Goal: Information Seeking & Learning: Check status

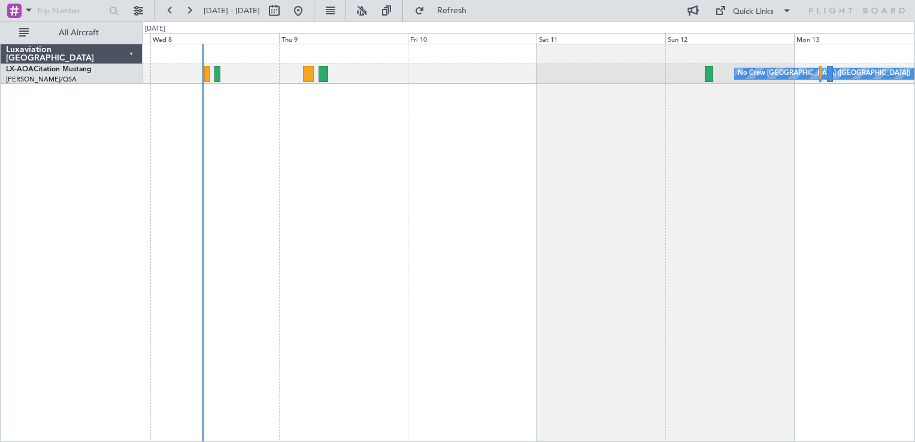
click at [310, 151] on div "No Crew [GEOGRAPHIC_DATA] ([GEOGRAPHIC_DATA])" at bounding box center [529, 243] width 773 height 398
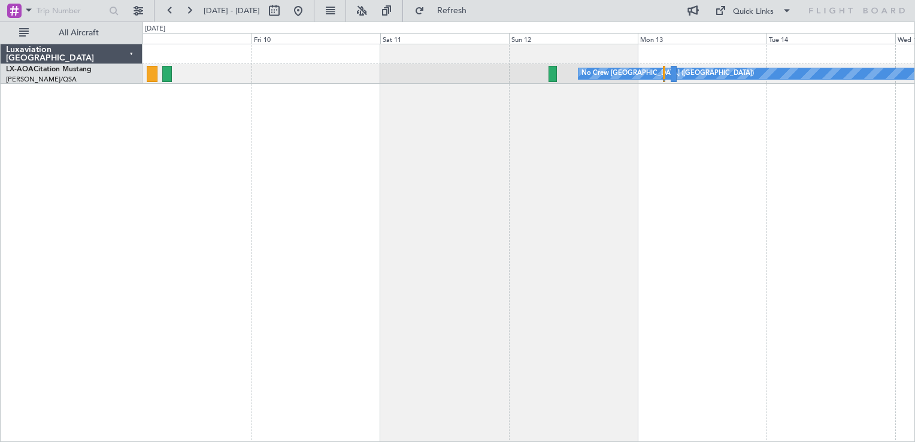
click at [535, 169] on div "No Crew [GEOGRAPHIC_DATA] ([GEOGRAPHIC_DATA])" at bounding box center [529, 243] width 773 height 398
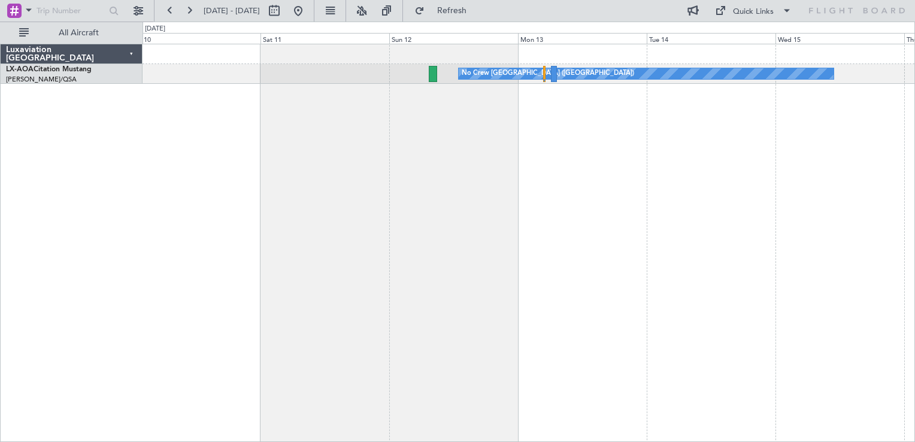
click at [450, 194] on div "No Crew [GEOGRAPHIC_DATA] ([GEOGRAPHIC_DATA])" at bounding box center [529, 243] width 773 height 398
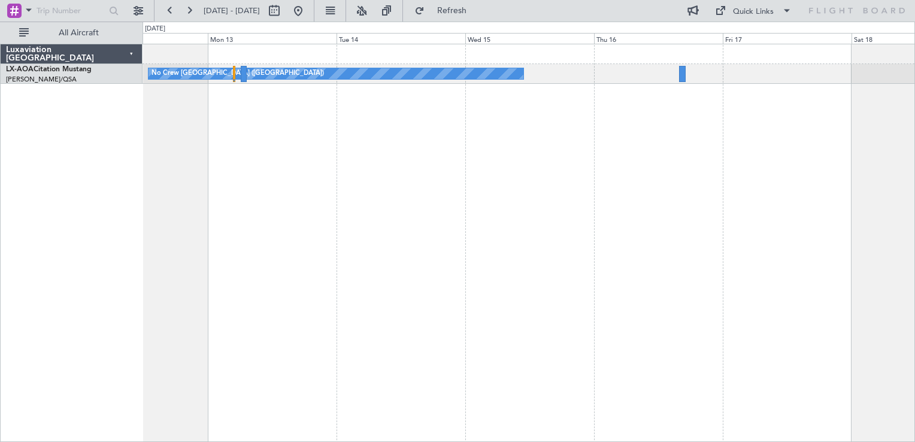
click at [391, 149] on div "No Crew [GEOGRAPHIC_DATA] ([GEOGRAPHIC_DATA])" at bounding box center [529, 243] width 773 height 398
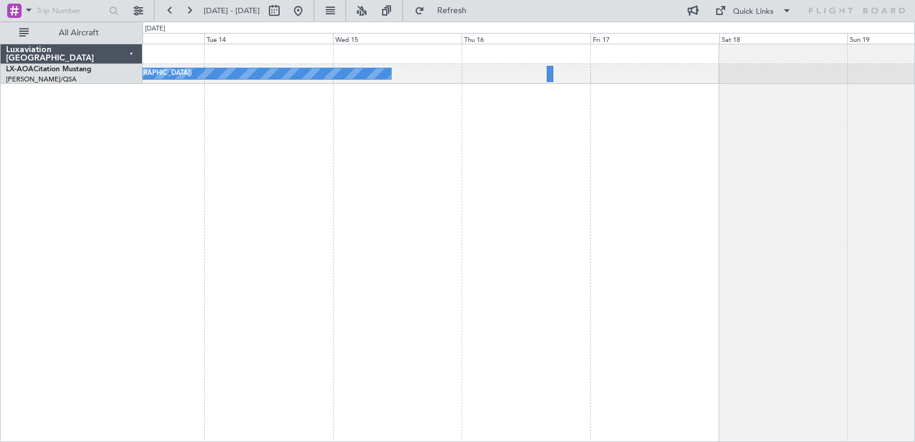
click at [690, 182] on div "No Crew [GEOGRAPHIC_DATA] ([GEOGRAPHIC_DATA]) Planned Maint [GEOGRAPHIC_DATA] N…" at bounding box center [529, 243] width 773 height 398
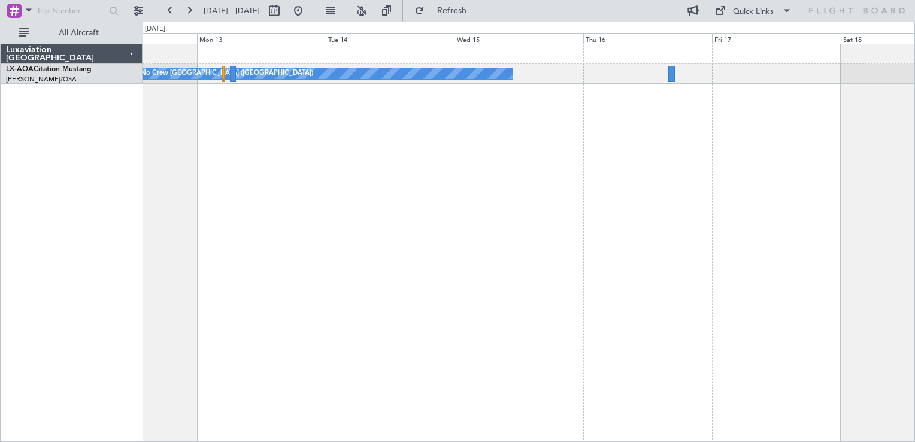
click at [492, 250] on div "No Crew [GEOGRAPHIC_DATA] ([GEOGRAPHIC_DATA])" at bounding box center [529, 243] width 773 height 398
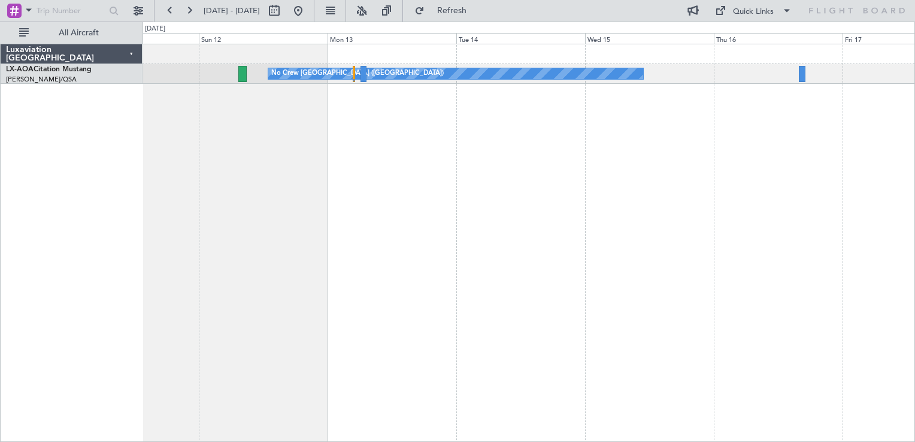
click at [369, 131] on div "No Crew [GEOGRAPHIC_DATA] ([GEOGRAPHIC_DATA])" at bounding box center [529, 243] width 773 height 398
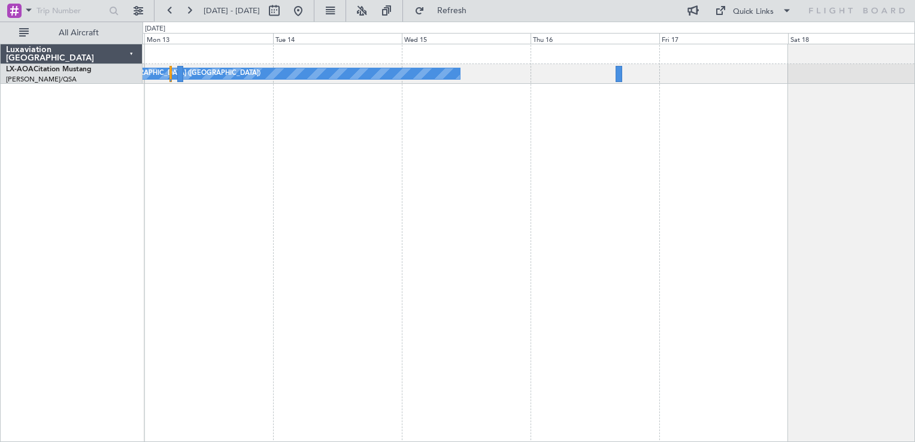
click at [409, 200] on div "No Crew [GEOGRAPHIC_DATA] ([GEOGRAPHIC_DATA]) Planned Maint [GEOGRAPHIC_DATA] N…" at bounding box center [529, 243] width 773 height 398
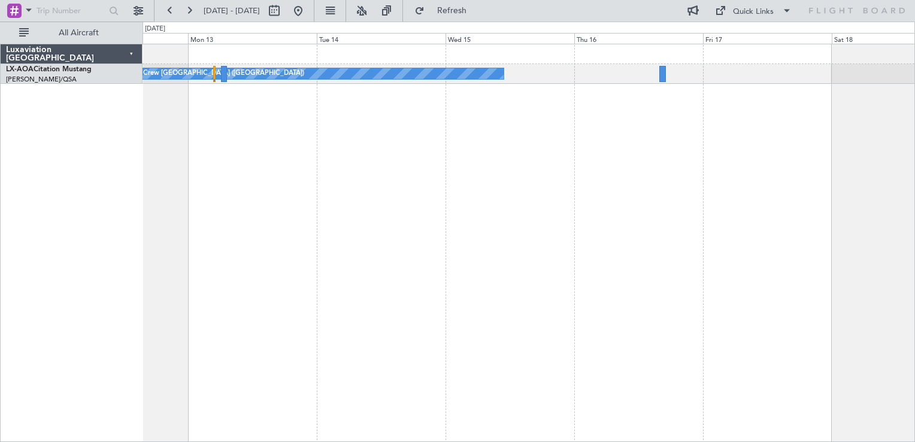
click at [492, 136] on div "No Crew [GEOGRAPHIC_DATA] ([GEOGRAPHIC_DATA])" at bounding box center [529, 243] width 773 height 398
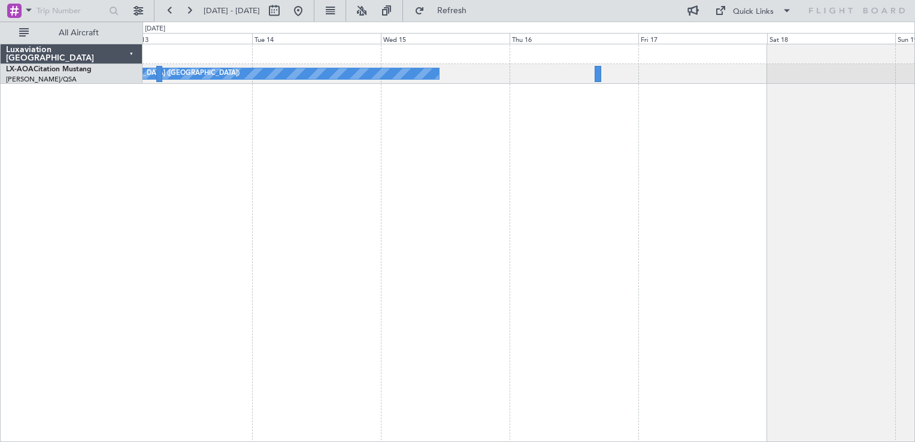
click at [473, 169] on div "No Crew [GEOGRAPHIC_DATA] ([GEOGRAPHIC_DATA]) Planned Maint [GEOGRAPHIC_DATA] N…" at bounding box center [529, 243] width 773 height 398
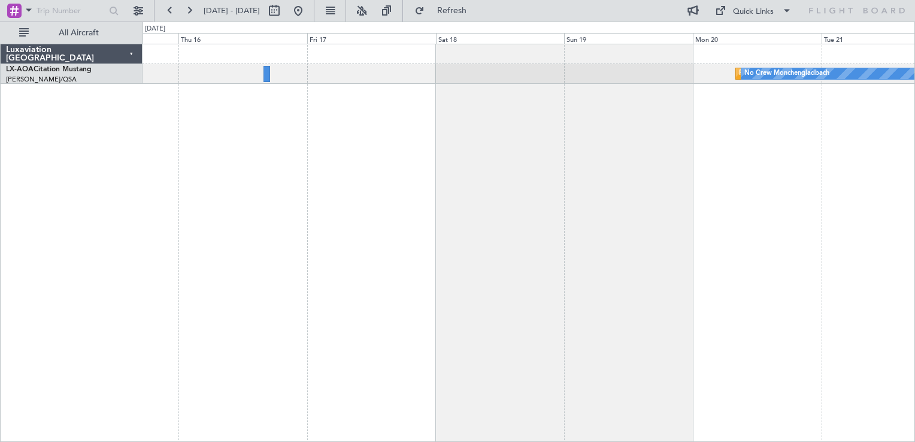
click at [436, 198] on div "Planned Maint [GEOGRAPHIC_DATA] No Crew [GEOGRAPHIC_DATA] No Crew [GEOGRAPHIC_D…" at bounding box center [529, 243] width 773 height 398
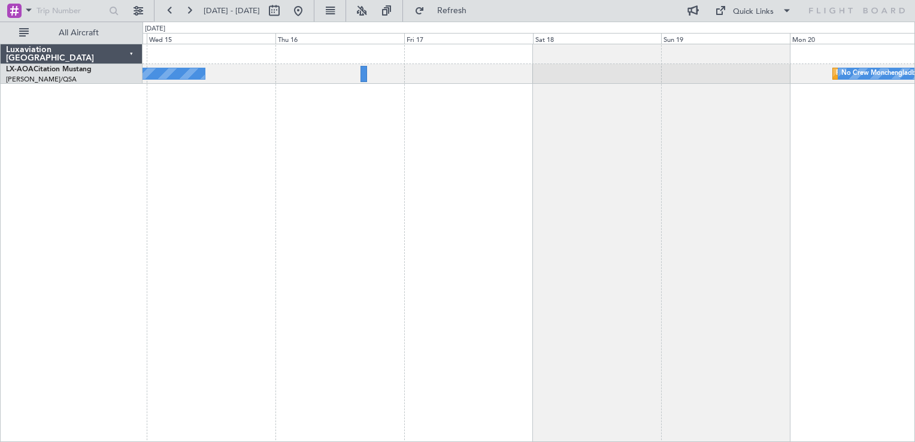
click at [702, 131] on div "Planned Maint [GEOGRAPHIC_DATA] No Crew [GEOGRAPHIC_DATA] No Crew [GEOGRAPHIC_D…" at bounding box center [529, 243] width 773 height 398
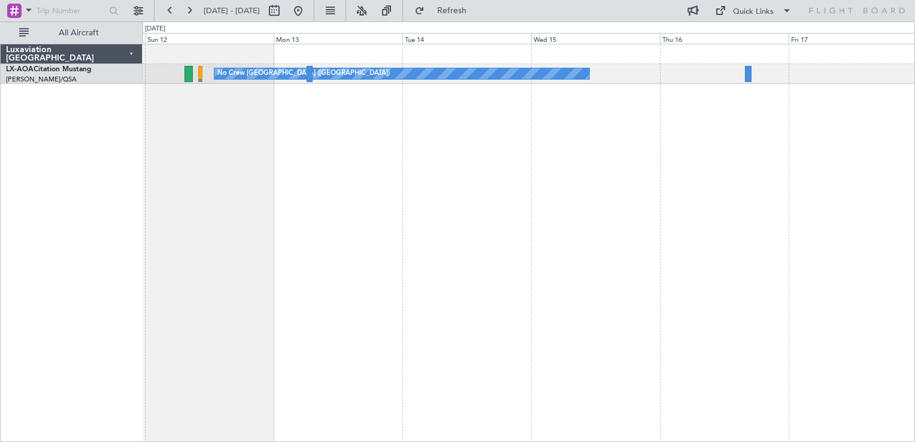
click at [537, 175] on div "No Crew [GEOGRAPHIC_DATA] ([GEOGRAPHIC_DATA])" at bounding box center [529, 243] width 773 height 398
click at [516, 99] on div "No Crew [GEOGRAPHIC_DATA] ([GEOGRAPHIC_DATA])" at bounding box center [529, 243] width 773 height 398
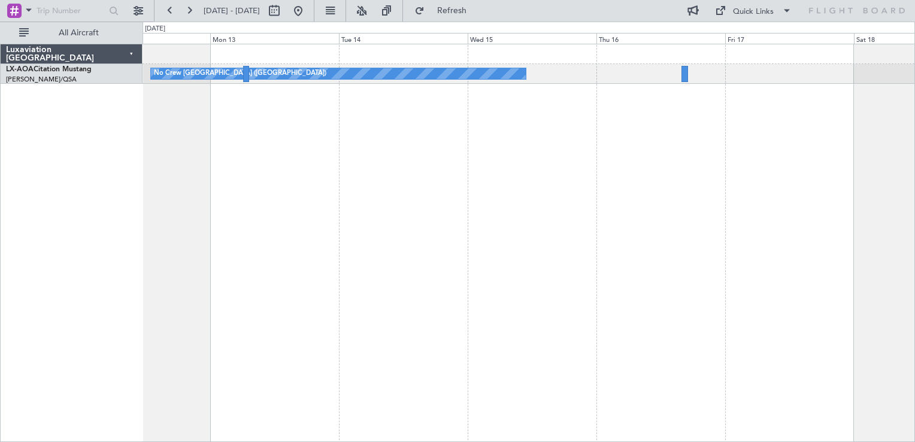
click at [289, 224] on div "No Crew [GEOGRAPHIC_DATA] ([GEOGRAPHIC_DATA])" at bounding box center [529, 243] width 773 height 398
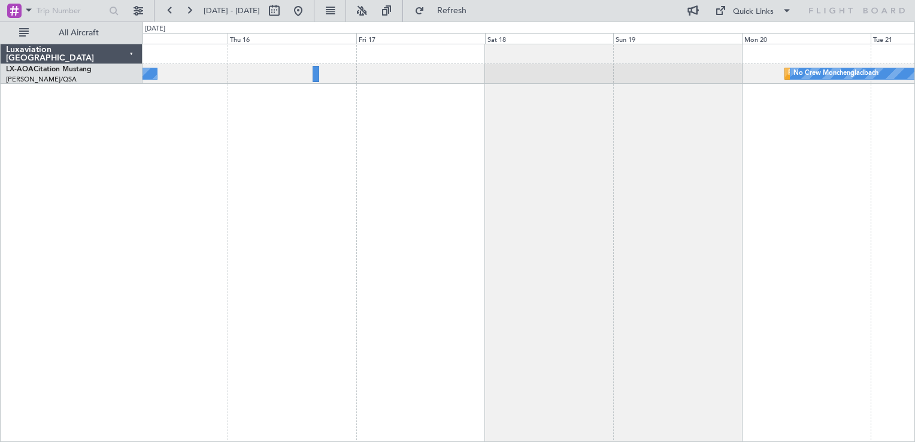
click at [548, 200] on div "No Crew [GEOGRAPHIC_DATA] ([GEOGRAPHIC_DATA]) Planned Maint [GEOGRAPHIC_DATA] N…" at bounding box center [529, 243] width 773 height 398
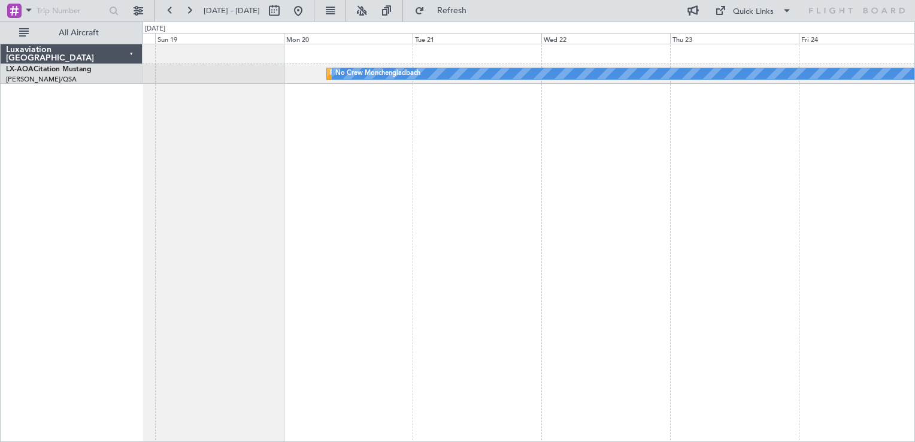
click at [216, 259] on div "Planned Maint [GEOGRAPHIC_DATA] No Crew [GEOGRAPHIC_DATA]" at bounding box center [529, 243] width 773 height 398
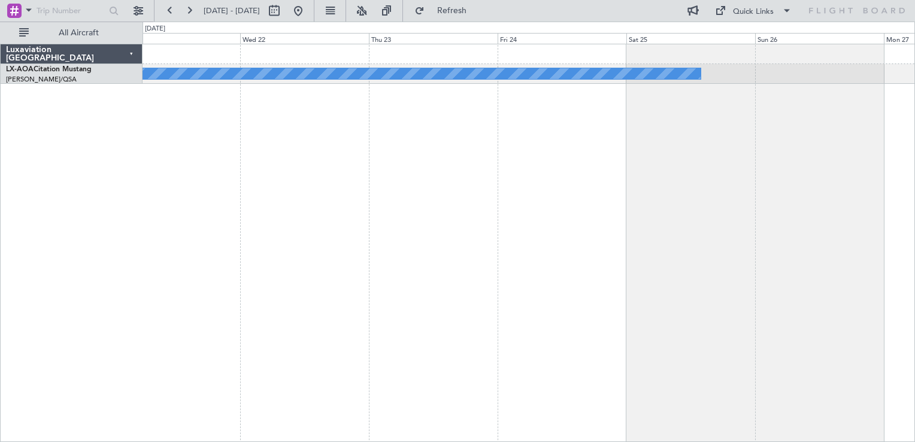
click at [691, 290] on div "Planned Maint [GEOGRAPHIC_DATA] No Crew [GEOGRAPHIC_DATA]" at bounding box center [529, 243] width 773 height 398
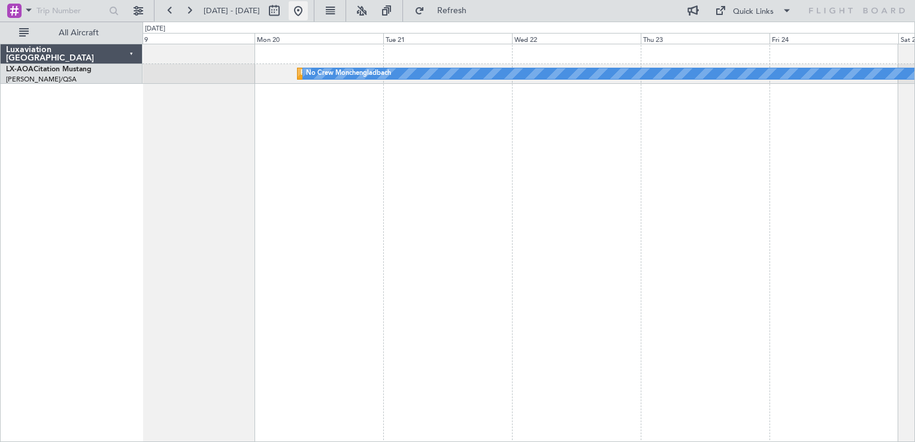
click at [308, 16] on button at bounding box center [298, 10] width 19 height 19
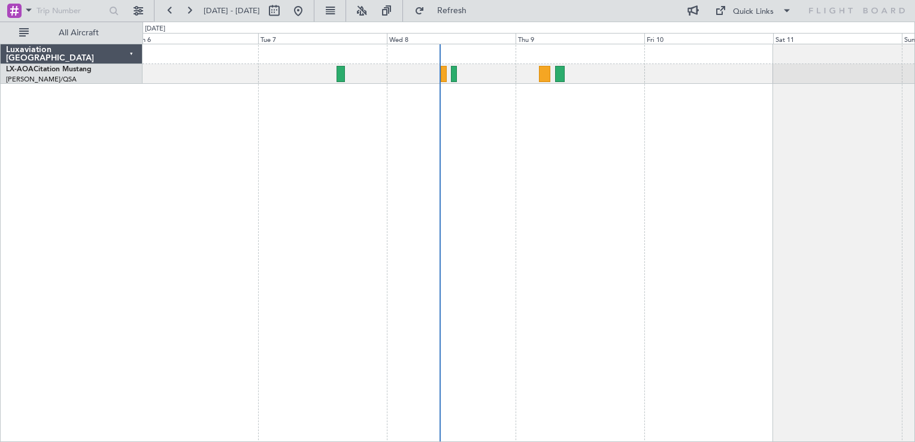
click at [520, 261] on div "No Crew [GEOGRAPHIC_DATA] ([GEOGRAPHIC_DATA])" at bounding box center [529, 243] width 773 height 398
